Goal: Task Accomplishment & Management: Manage account settings

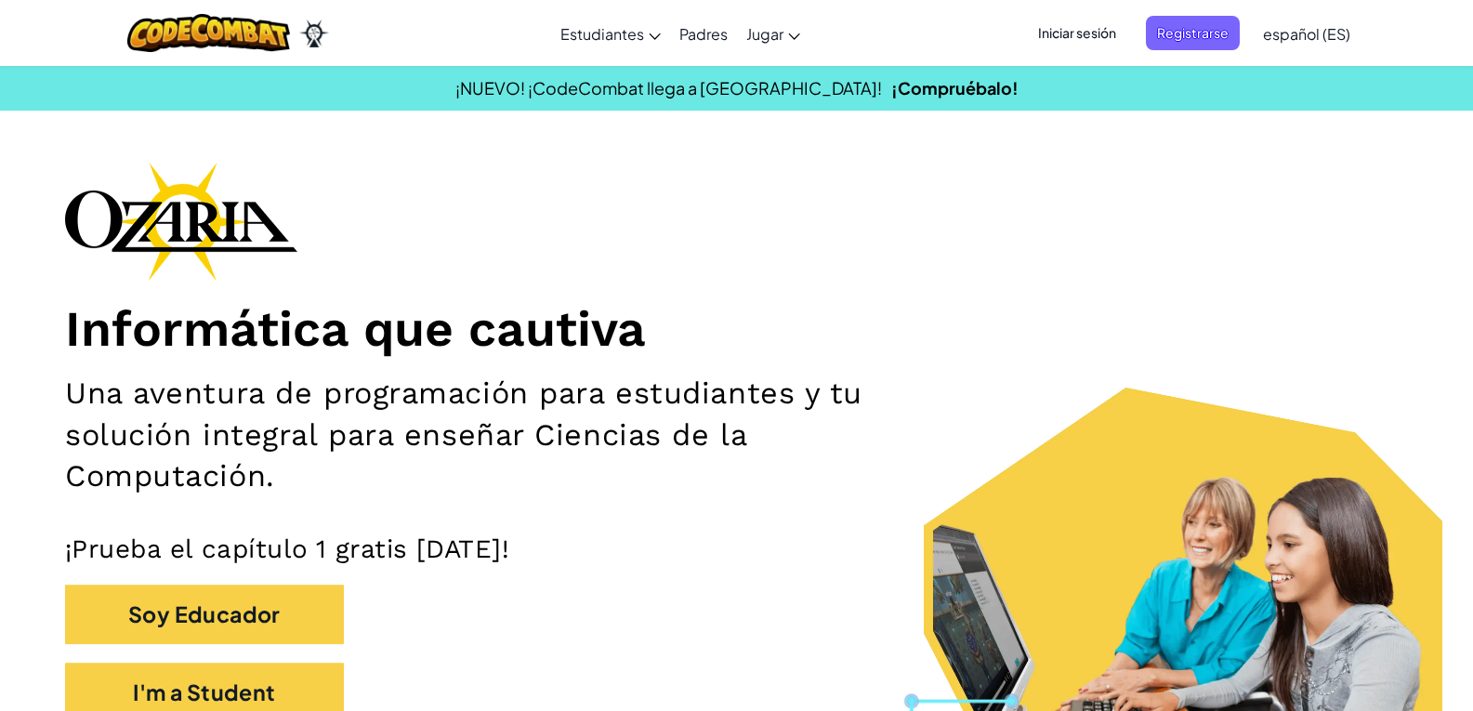
click at [1085, 34] on span "Iniciar sesión" at bounding box center [1077, 33] width 100 height 34
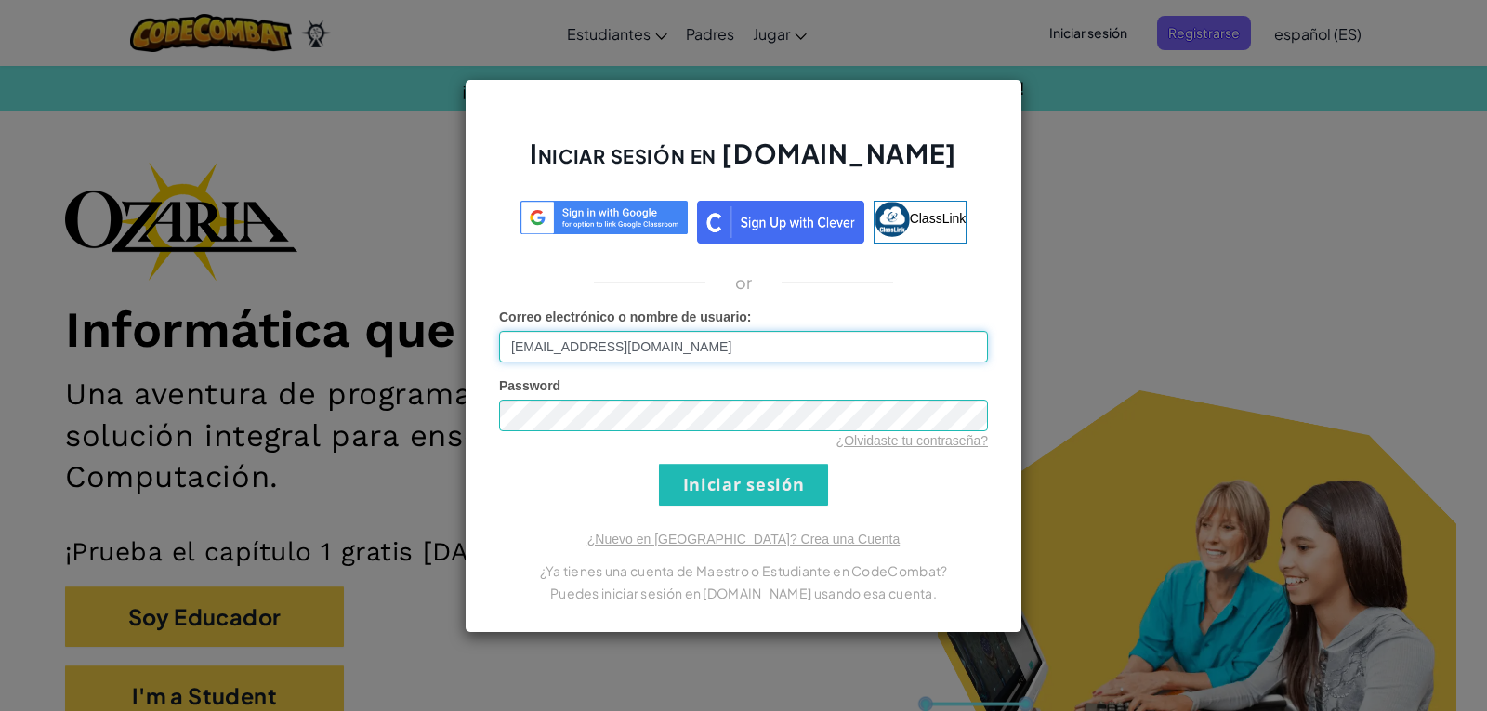
type input "[EMAIL_ADDRESS][DOMAIN_NAME]"
click at [818, 397] on div "Password ¿Olvidaste tu contraseña?" at bounding box center [743, 412] width 489 height 73
click at [799, 433] on div "¿Olvidaste tu contraseña?" at bounding box center [743, 440] width 489 height 19
click at [794, 494] on input "Iniciar sesión" at bounding box center [743, 485] width 169 height 42
click at [792, 494] on input "Iniciar sesión" at bounding box center [743, 485] width 169 height 42
